Goal: Share content: Share content

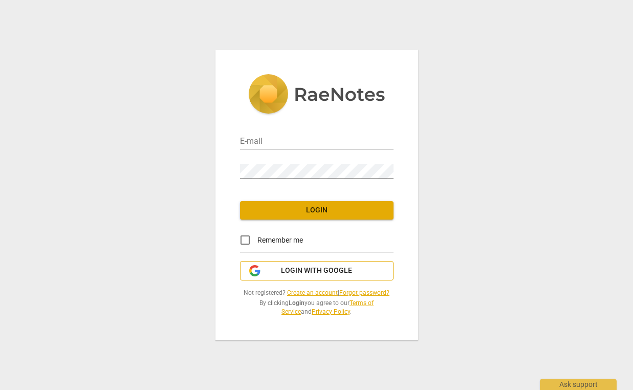
click at [264, 273] on span "Login with Google" at bounding box center [317, 271] width 136 height 10
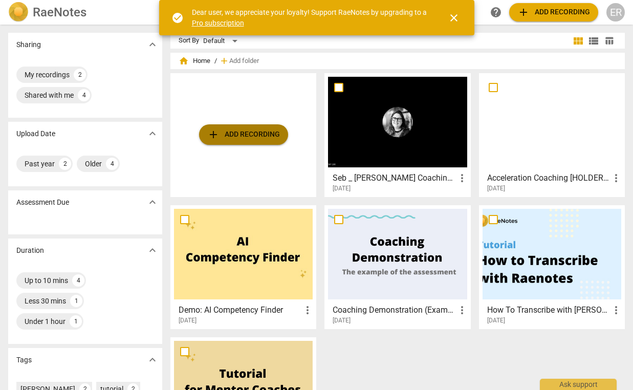
click at [242, 131] on span "add Add recording" at bounding box center [243, 134] width 73 height 12
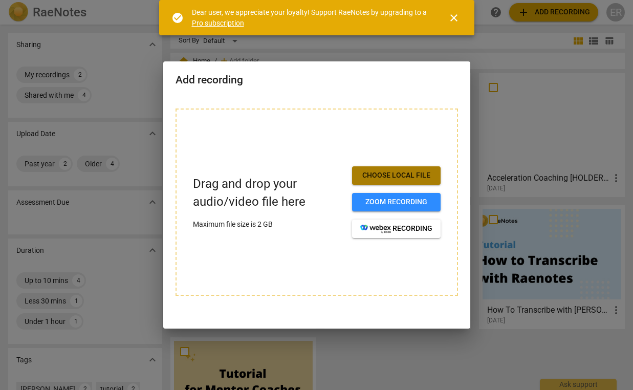
click at [388, 175] on span "Choose local file" at bounding box center [396, 175] width 72 height 10
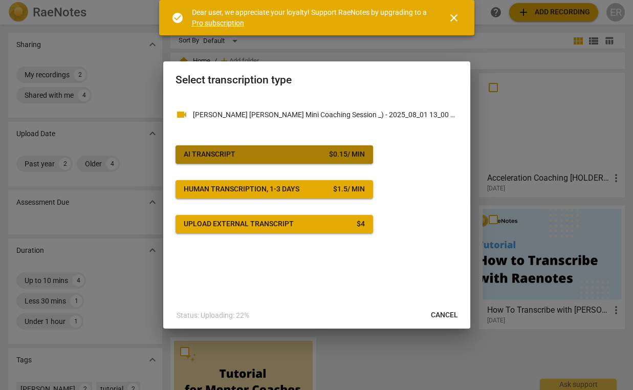
click at [291, 156] on span "AI Transcript $ 0.15 / min" at bounding box center [274, 154] width 181 height 10
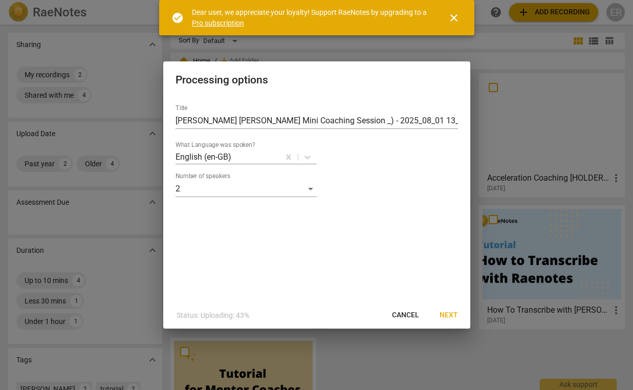
click at [448, 310] on span "Next" at bounding box center [448, 315] width 18 height 10
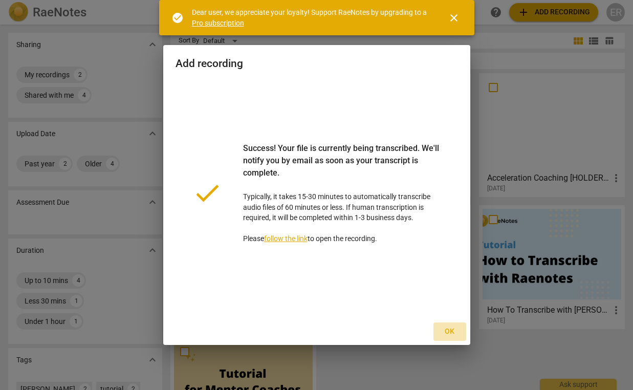
click at [449, 330] on span "Ok" at bounding box center [449, 331] width 16 height 10
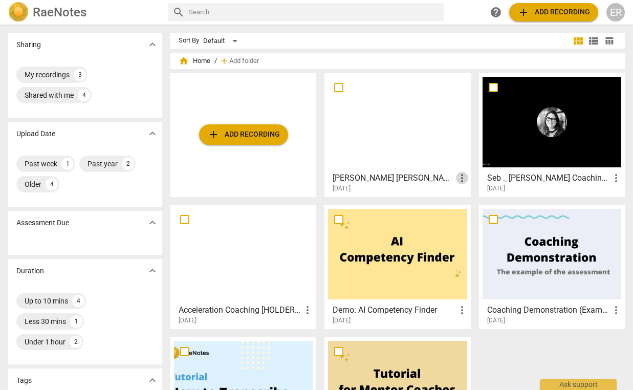
click at [458, 177] on span "more_vert" at bounding box center [462, 178] width 12 height 12
click at [409, 108] on div at bounding box center [316, 195] width 633 height 390
click at [409, 108] on div at bounding box center [397, 122] width 139 height 91
click at [409, 0] on html "RaeNotes search help add Add recording ER Sharing expand_more My recordings 3 S…" at bounding box center [316, 0] width 633 height 0
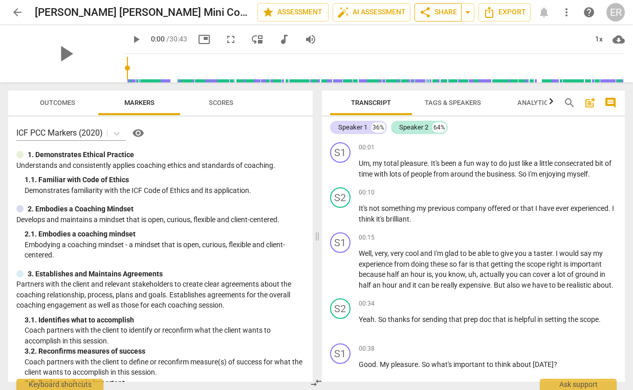
click at [438, 14] on span "share Share" at bounding box center [438, 12] width 38 height 12
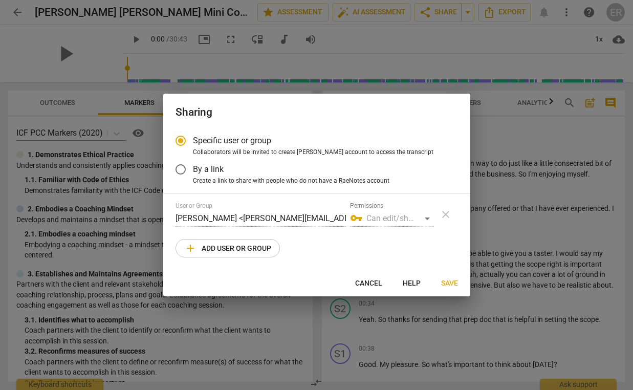
click at [261, 246] on span "add Add user or group" at bounding box center [227, 248] width 87 height 12
radio input "false"
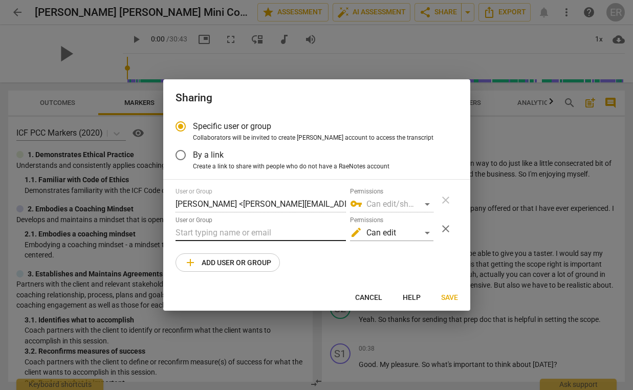
click at [244, 229] on input "text" at bounding box center [260, 233] width 170 height 16
click at [239, 228] on input "[PERSON_NAME]" at bounding box center [260, 233] width 170 height 16
paste input "@[DOMAIN_NAME]"
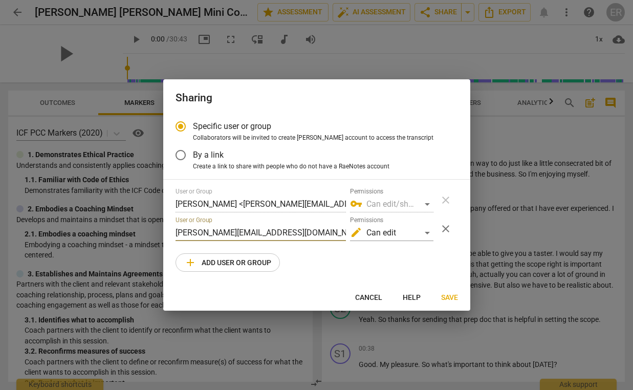
type input "[PERSON_NAME][EMAIL_ADDRESS][DOMAIN_NAME]"
click at [448, 294] on span "Save" at bounding box center [449, 298] width 17 height 10
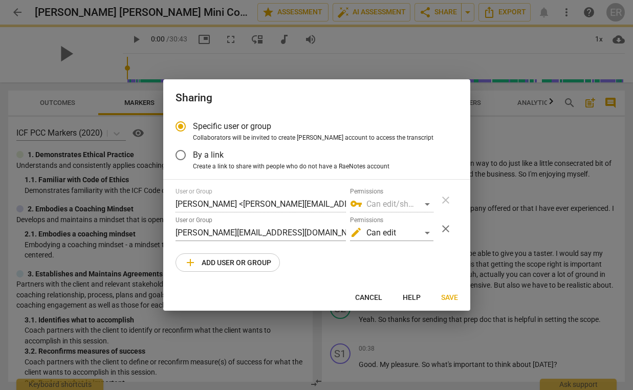
radio input "false"
type input "[PERSON_NAME] <[PERSON_NAME][EMAIL_ADDRESS][DOMAIN_NAME]>"
